Goal: Transaction & Acquisition: Download file/media

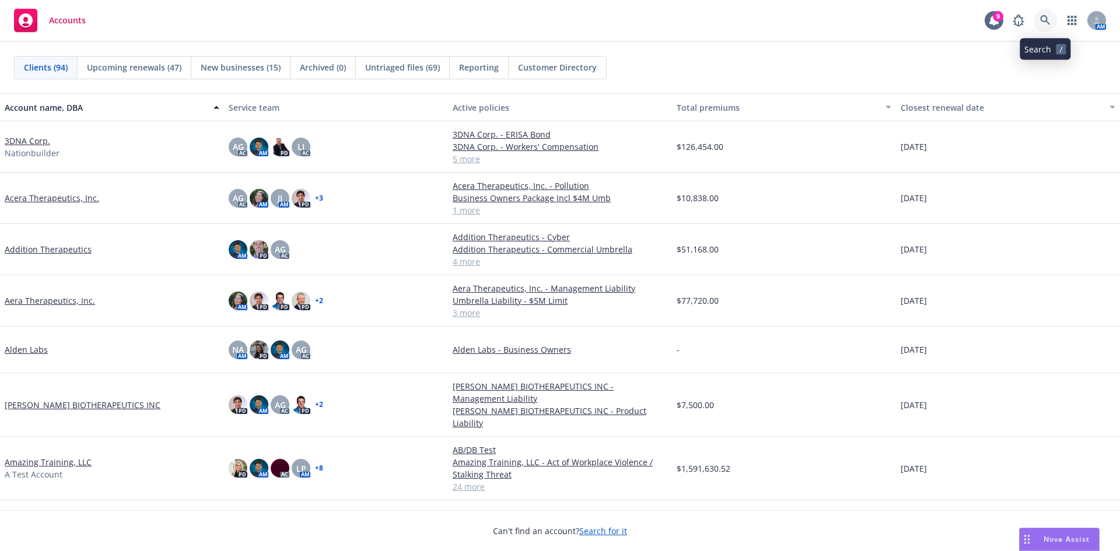
click at [1055, 24] on link at bounding box center [1045, 20] width 23 height 23
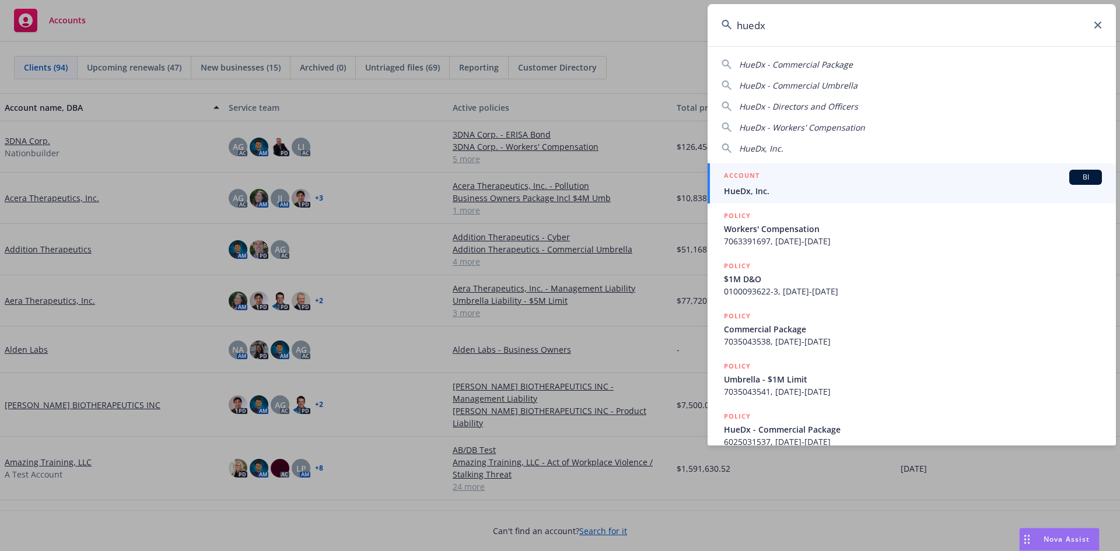
type input "huedx"
click at [801, 185] on span "HueDx, Inc." at bounding box center [913, 191] width 378 height 12
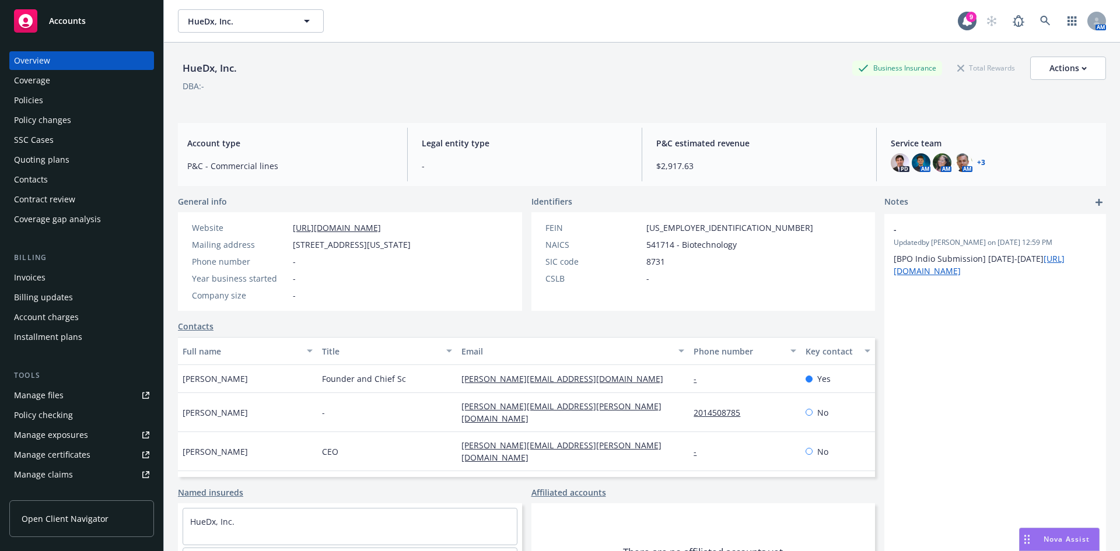
click at [78, 104] on div "Policies" at bounding box center [81, 100] width 135 height 19
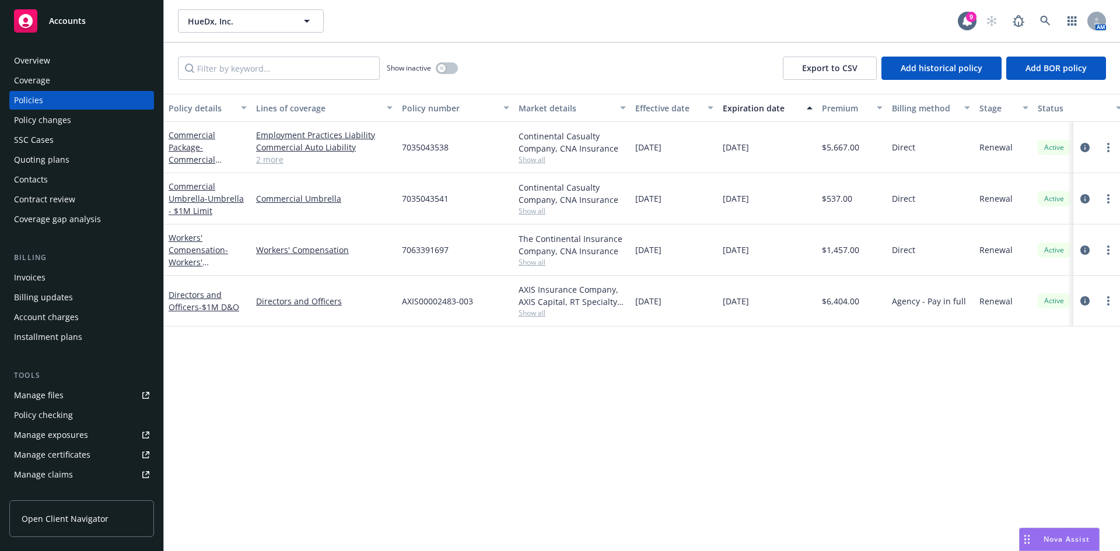
click at [47, 278] on div "Invoices" at bounding box center [81, 277] width 135 height 19
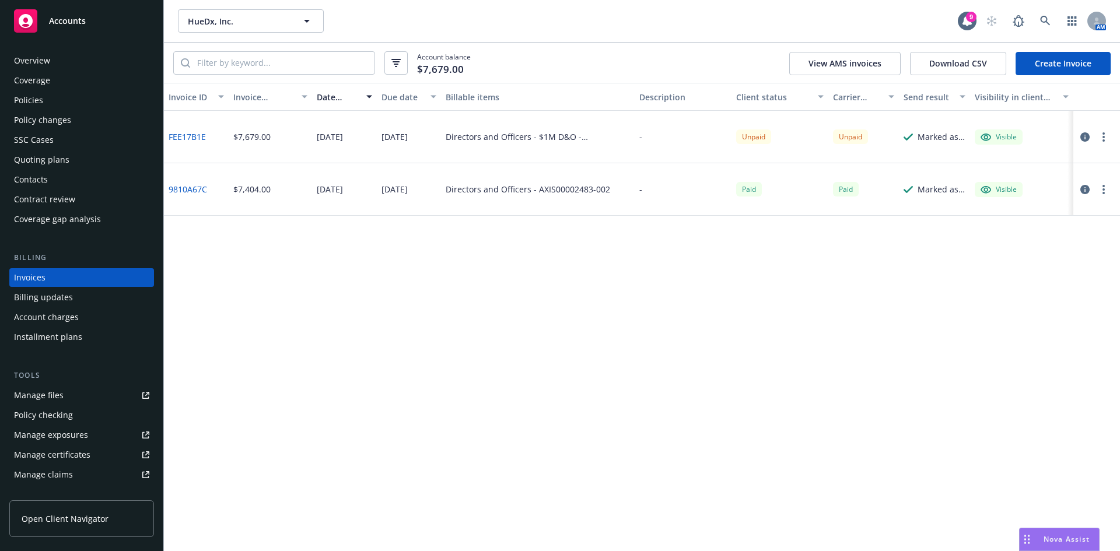
click at [199, 140] on link "FEE17B1E" at bounding box center [187, 137] width 37 height 12
click at [923, 103] on div "Send result" at bounding box center [928, 97] width 49 height 12
click at [928, 105] on button "Send result" at bounding box center [934, 97] width 71 height 28
click at [939, 99] on div "Send result" at bounding box center [928, 97] width 49 height 12
click at [966, 99] on div "button" at bounding box center [964, 96] width 6 height 27
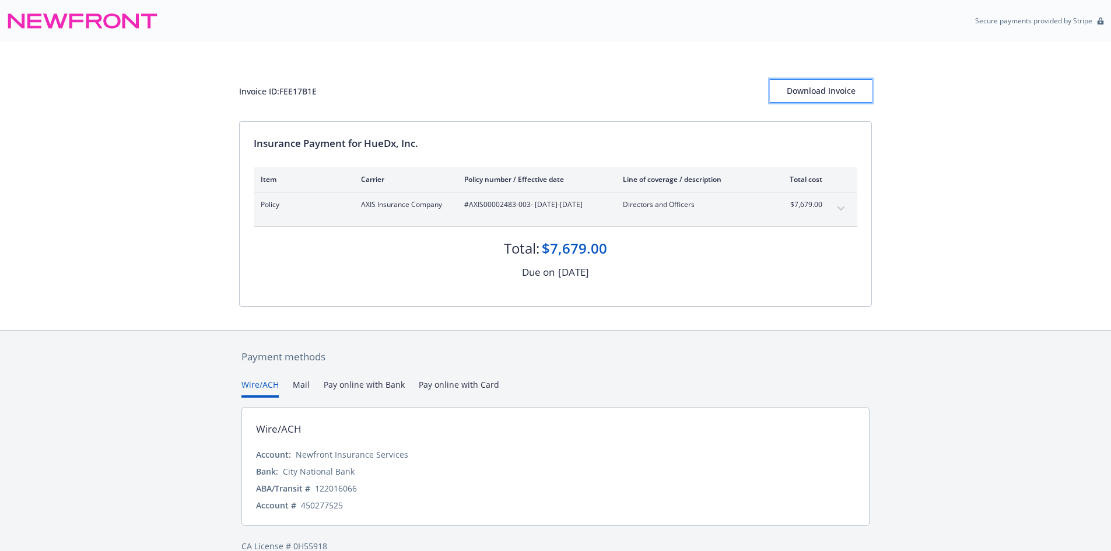
click at [848, 93] on div "Download Invoice" at bounding box center [821, 91] width 102 height 22
